Goal: Task Accomplishment & Management: Manage account settings

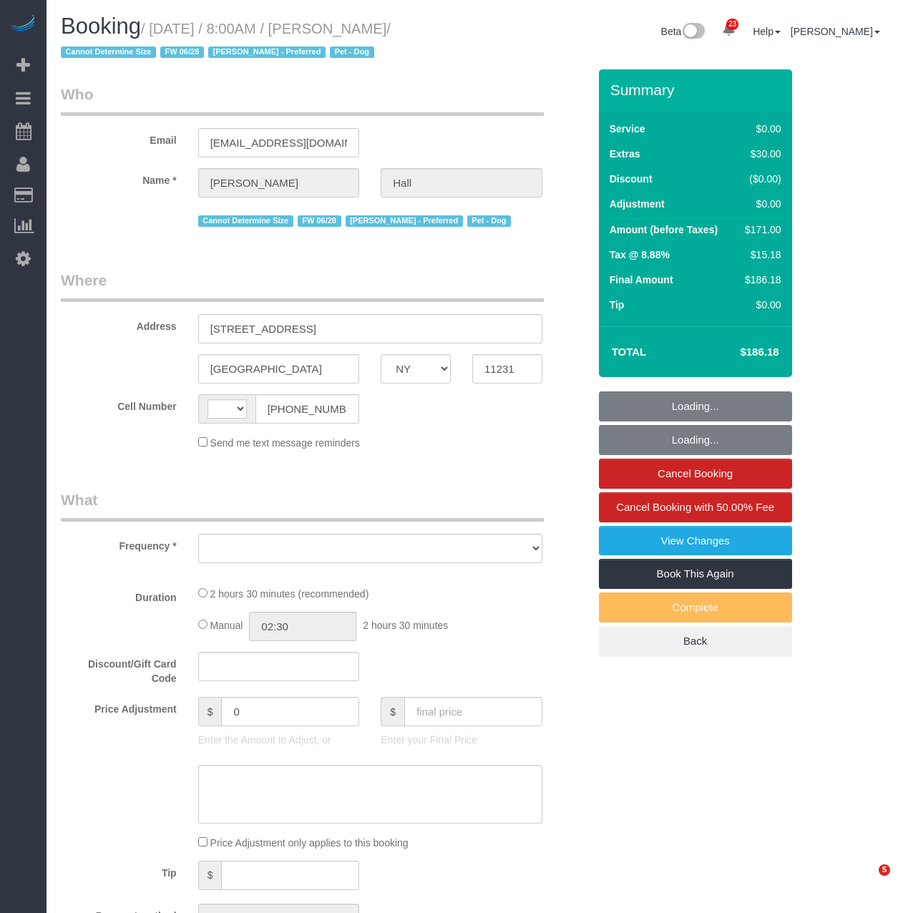
select select "NY"
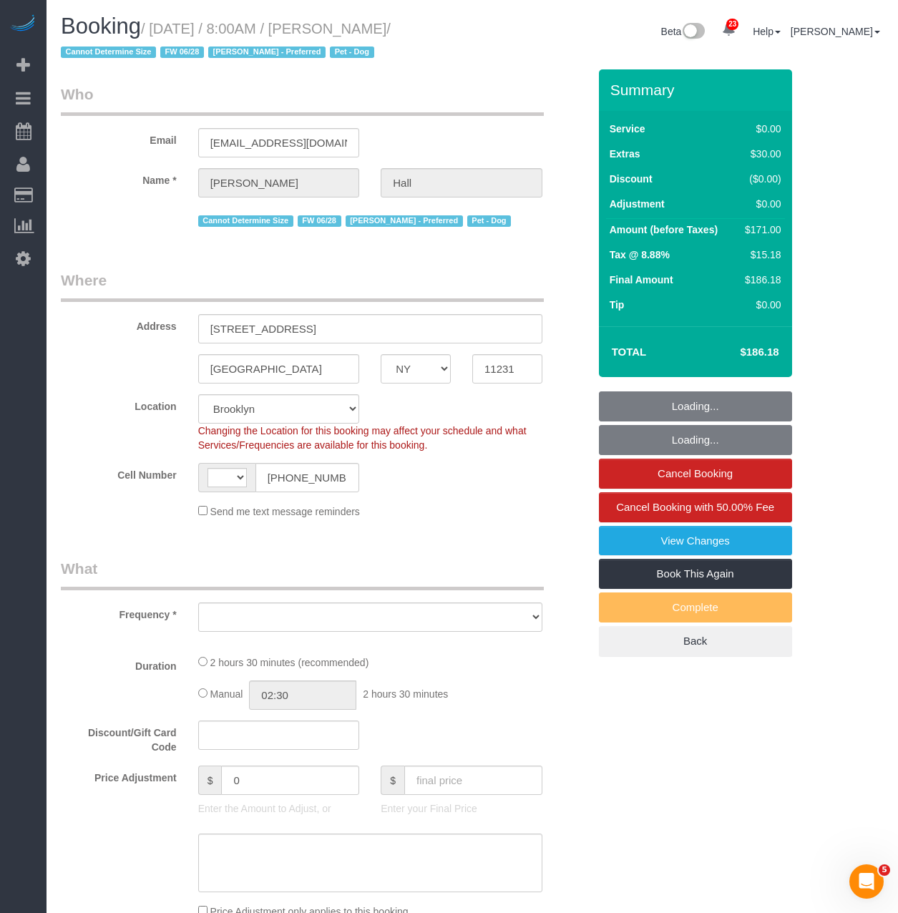
select select "string:stripe-pm_1RoO6l4VGloSiKo7oaPAz86e"
select select "1"
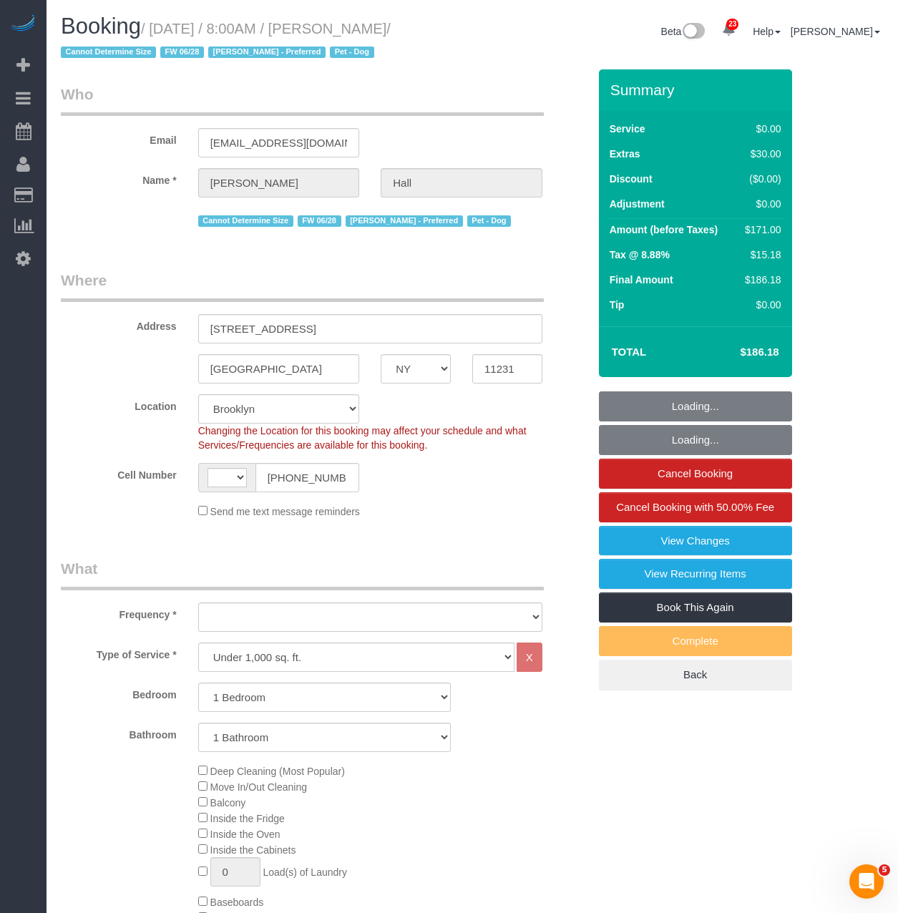
select select "string:[GEOGRAPHIC_DATA]"
select select "object:3331"
select select "spot1"
select select "object:4004"
select select "number:60"
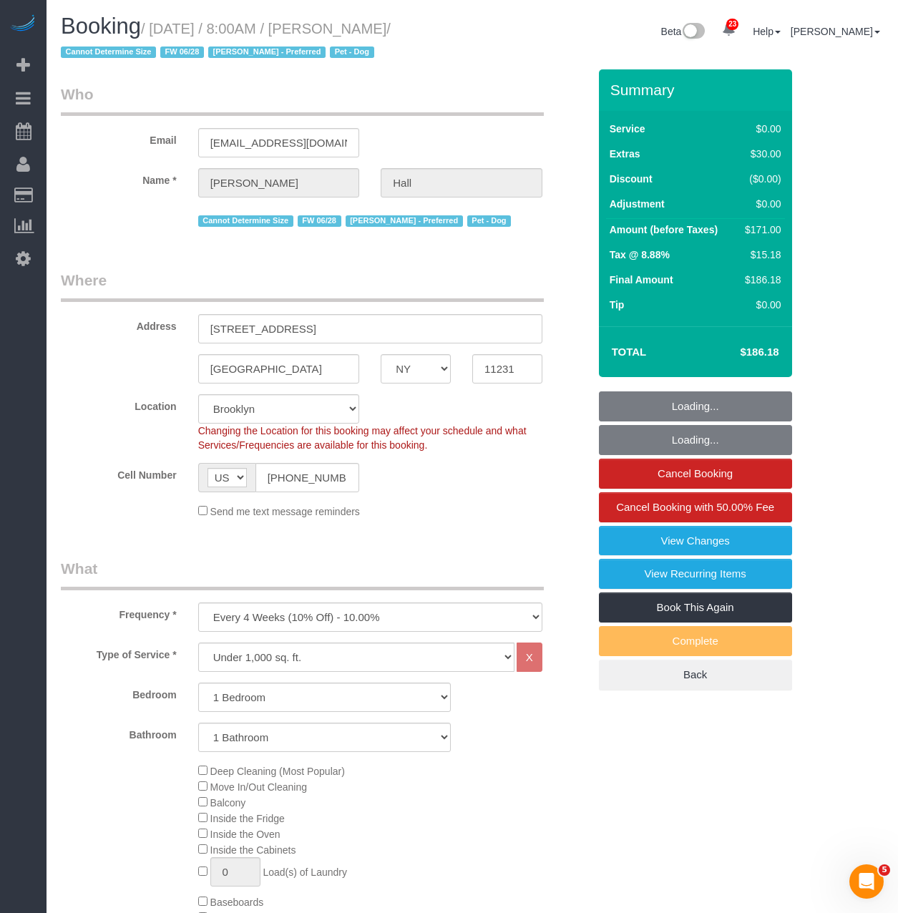
select select "number:77"
select select "number:13"
select select "number:7"
select select "1"
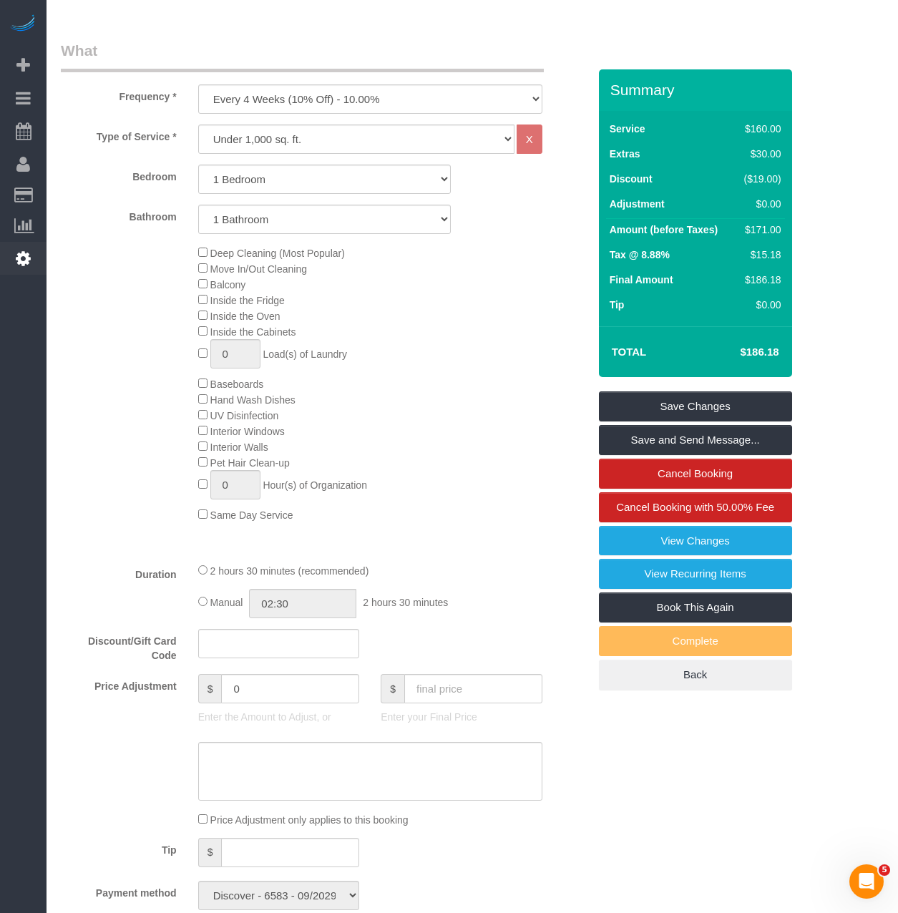
scroll to position [286, 0]
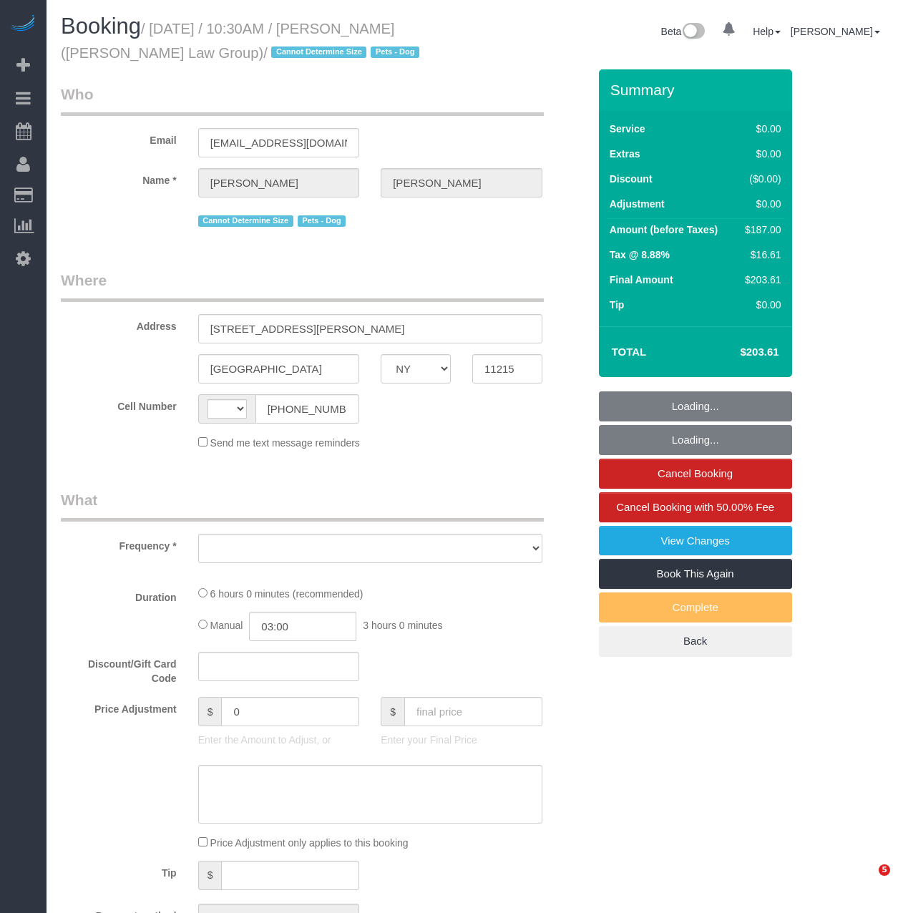
select select "NY"
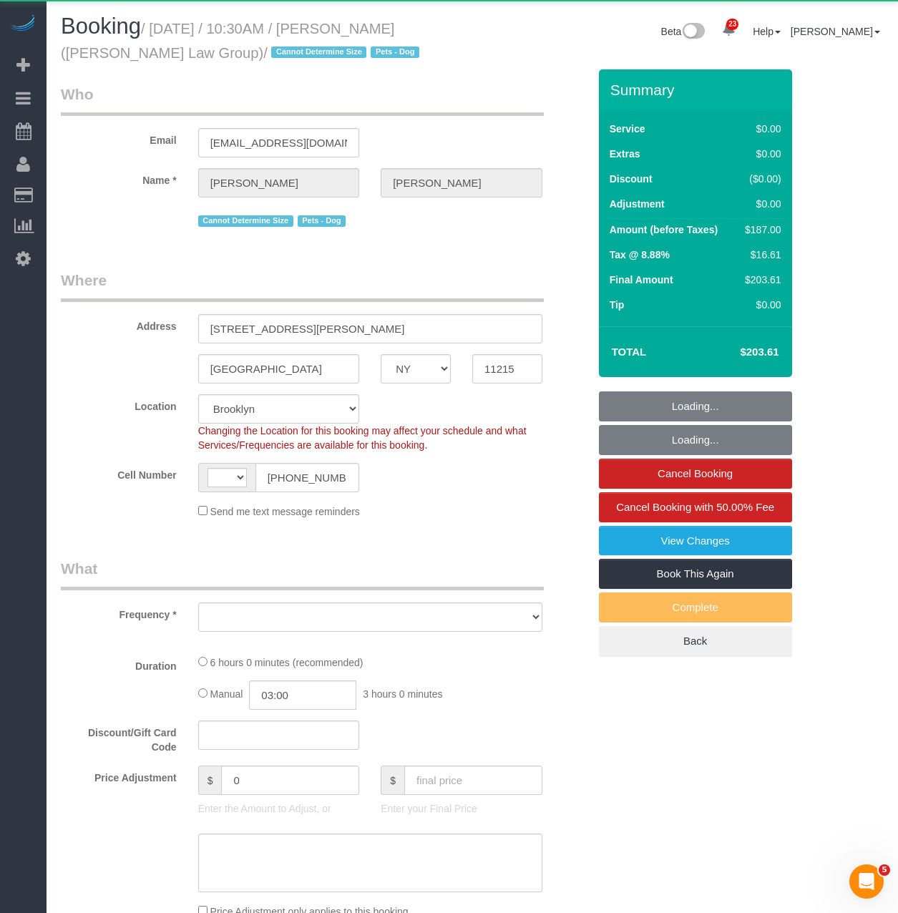
select select "string:[GEOGRAPHIC_DATA]"
select select "2"
select select "number:89"
select select "number:90"
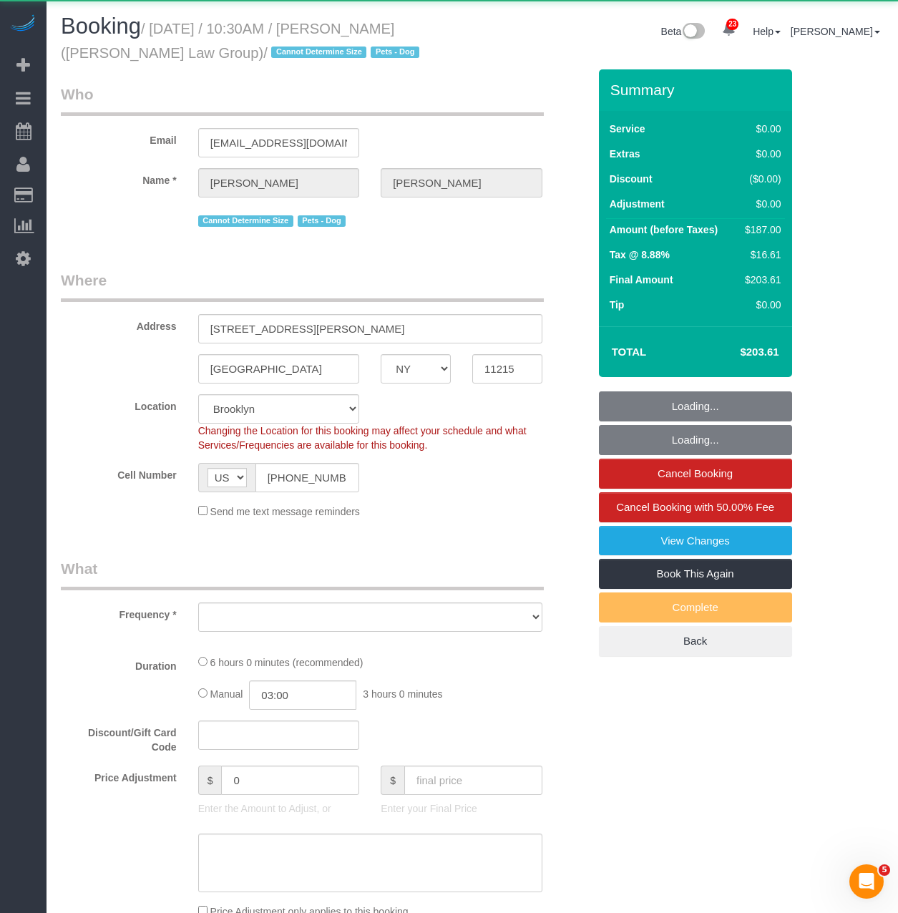
select select "number:13"
select select "number:7"
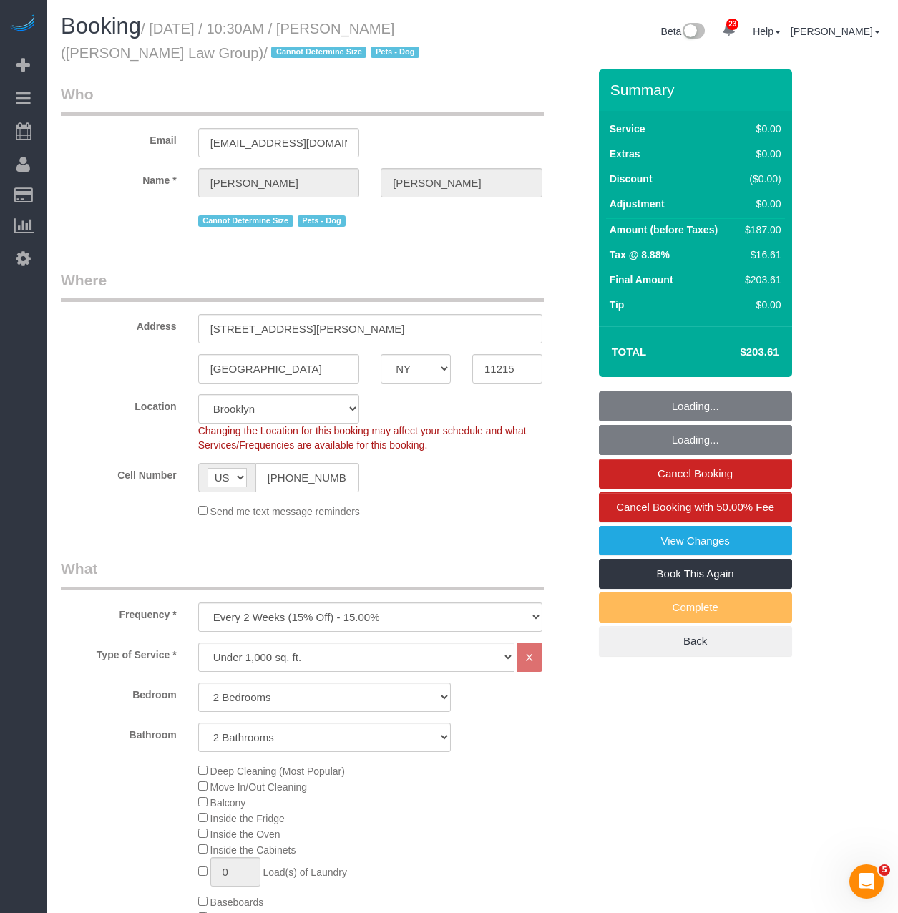
select select "object:1506"
select select "string:stripe-pm_1S3igF4VGloSiKo7ii8H05kM"
select select "2"
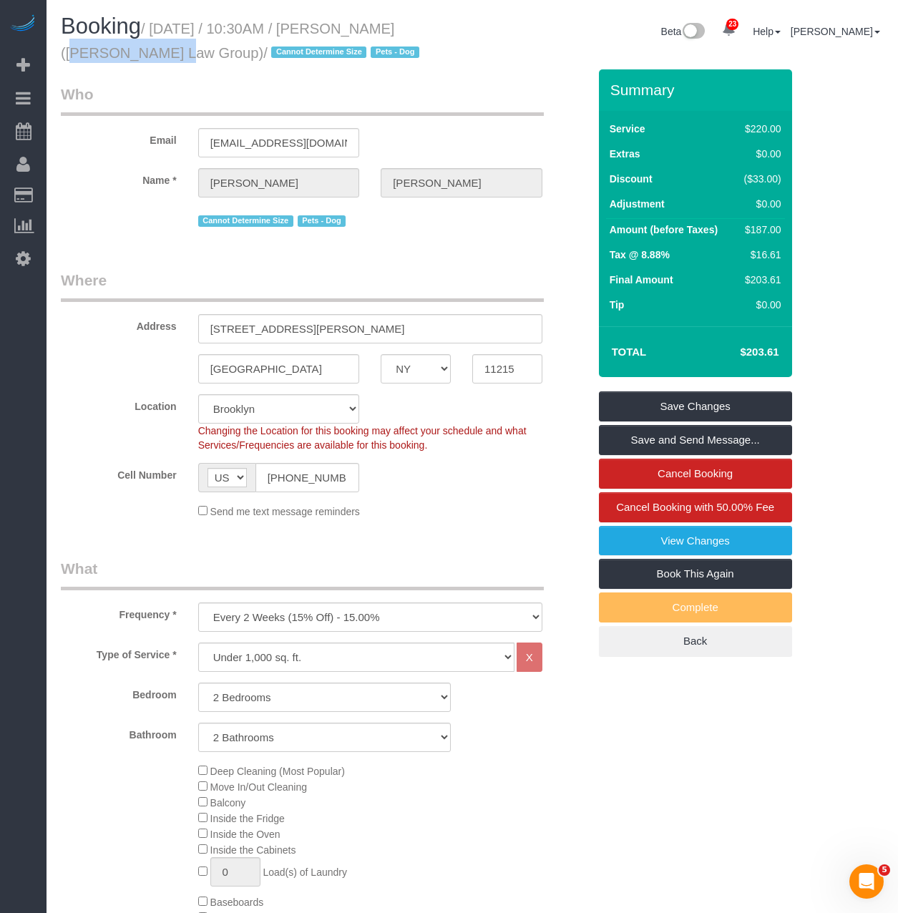
drag, startPoint x: 368, startPoint y: 34, endPoint x: 110, endPoint y: 49, distance: 258.8
click at [110, 49] on small "/ [DATE] / 10:30AM / [PERSON_NAME] ([PERSON_NAME] Law Group) / Cannot Determine…" at bounding box center [242, 41] width 363 height 40
copy small "[PERSON_NAME]"
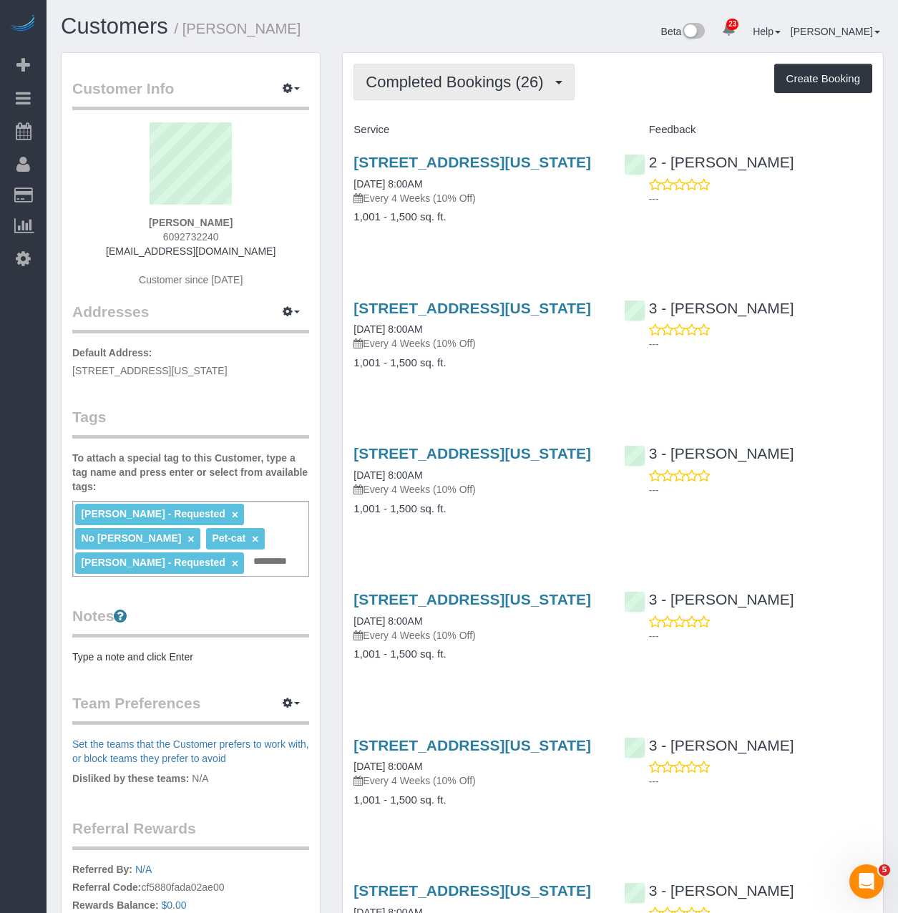
click at [464, 95] on button "Completed Bookings (26)" at bounding box center [463, 82] width 220 height 36
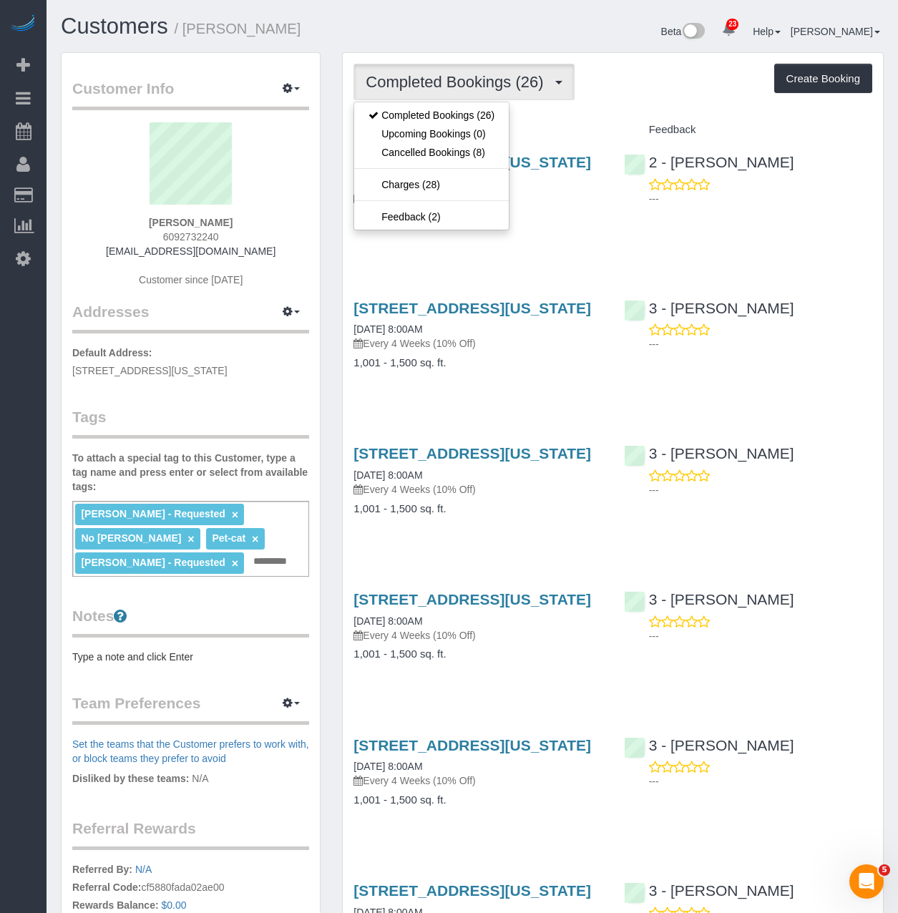
click at [554, 223] on h4 "1,001 - 1,500 sq. ft." at bounding box center [477, 217] width 248 height 12
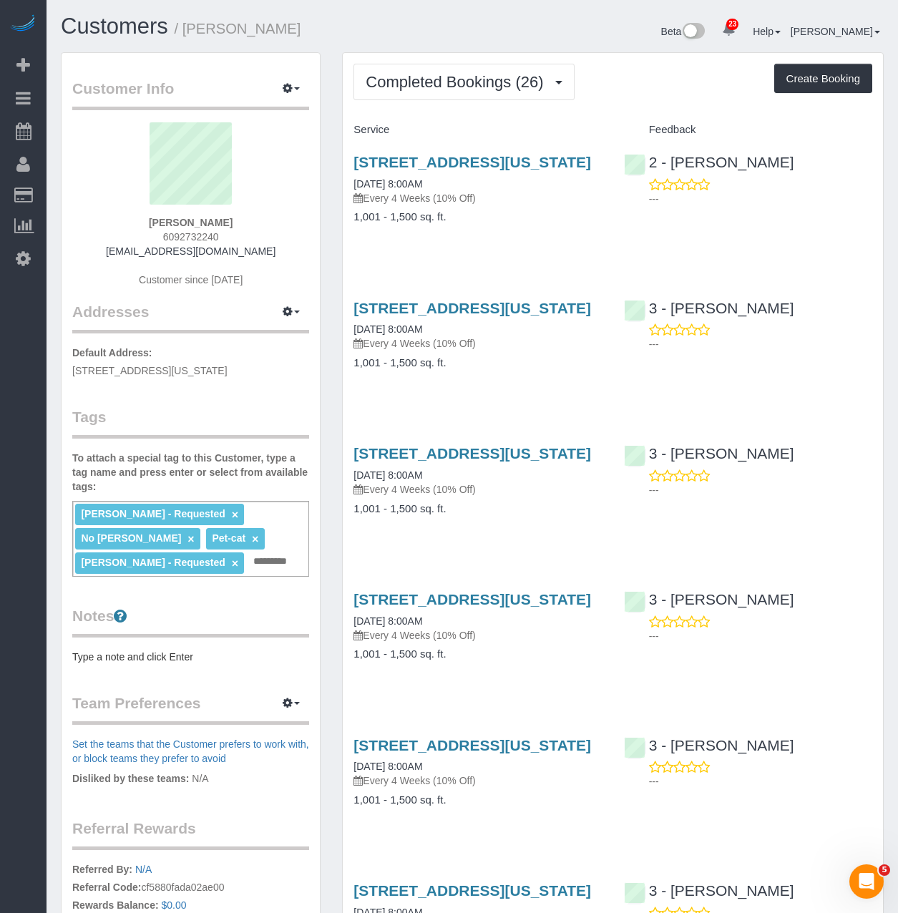
click at [458, 77] on span "Completed Bookings (26)" at bounding box center [458, 82] width 185 height 18
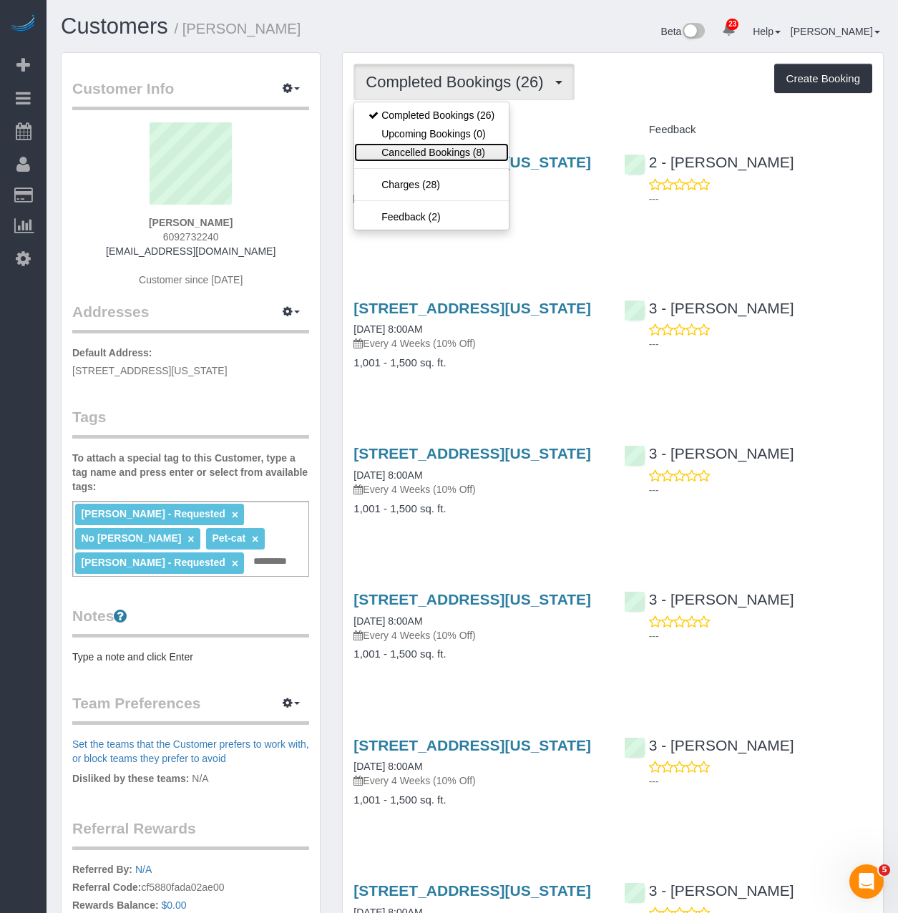
click at [431, 147] on link "Cancelled Bookings (8)" at bounding box center [431, 152] width 155 height 19
